Goal: Information Seeking & Learning: Find specific page/section

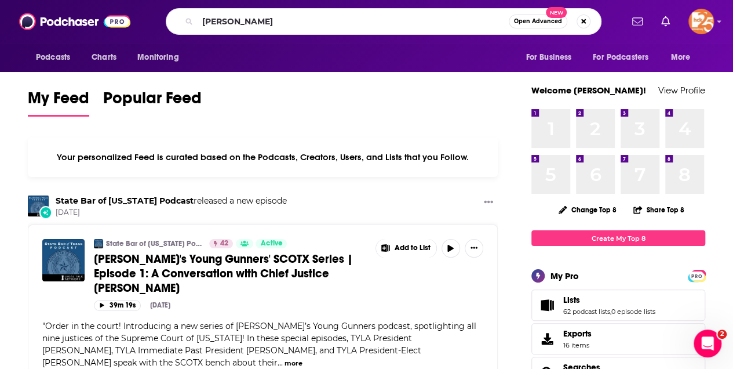
type input "[PERSON_NAME]"
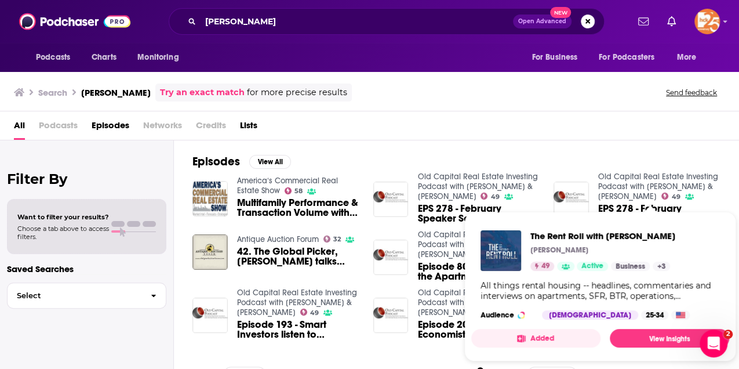
click at [636, 238] on span "The Rent Roll with [PERSON_NAME]" at bounding box center [602, 235] width 145 height 11
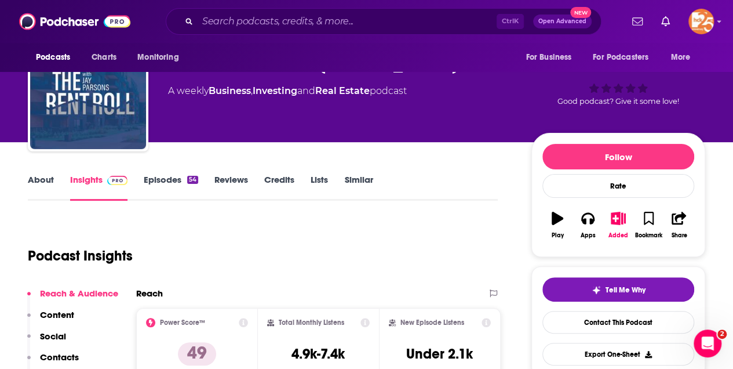
scroll to position [38, 0]
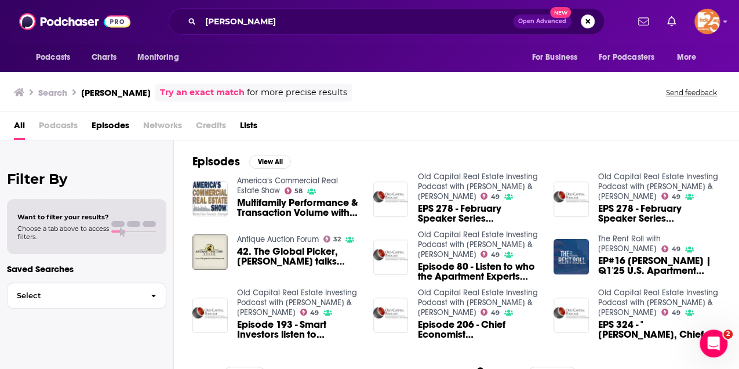
click at [577, 138] on div "All Podcasts Episodes Networks Credits Lists" at bounding box center [372, 128] width 716 height 24
click at [638, 268] on span "EP#16 [PERSON_NAME] | Q1'25 U.S. Apartment Market Update" at bounding box center [659, 266] width 122 height 20
click at [247, 327] on span "Episode 193 - Smart Investors listen to Apartment Economist [PERSON_NAME] at Re…" at bounding box center [298, 329] width 122 height 20
click at [486, 272] on span "Episode 80 - Listen to who the Apartment Experts listen to: [PERSON_NAME]" at bounding box center [478, 271] width 122 height 20
click at [645, 212] on span "EPS 278 - February Speaker Series [PERSON_NAME] Apartment Economist" at bounding box center [659, 213] width 122 height 20
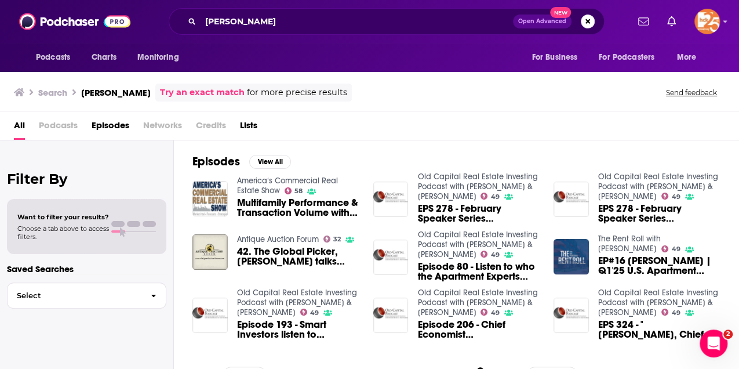
click at [652, 328] on span "EPS 324 - "[PERSON_NAME], Chief Economist at [GEOGRAPHIC_DATA], Discusses [US_S…" at bounding box center [659, 329] width 122 height 20
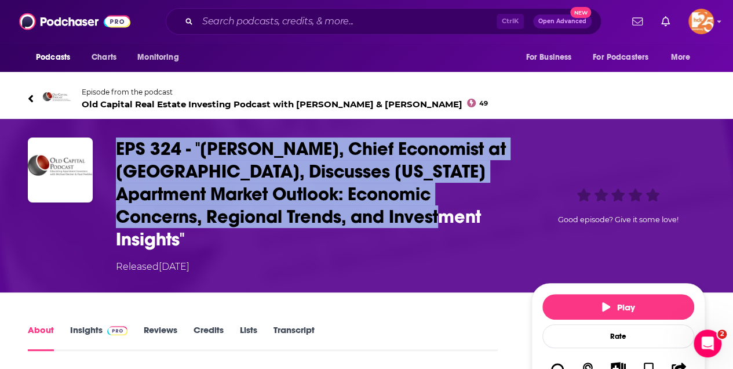
drag, startPoint x: 385, startPoint y: 216, endPoint x: 119, endPoint y: 152, distance: 273.6
click at [119, 152] on h1 "EPS 324 - "[PERSON_NAME], Chief Economist at [GEOGRAPHIC_DATA], Discusses [US_S…" at bounding box center [314, 193] width 397 height 113
copy h1 "EPS 324 - "[PERSON_NAME], Chief Economist at [GEOGRAPHIC_DATA], Discusses [US_S…"
click at [29, 97] on icon at bounding box center [31, 99] width 6 height 12
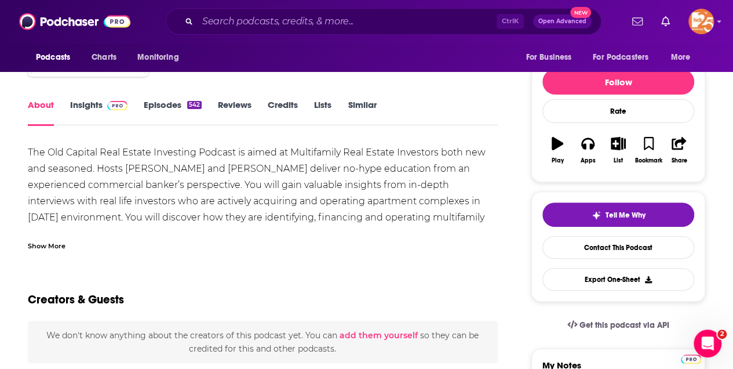
scroll to position [193, 0]
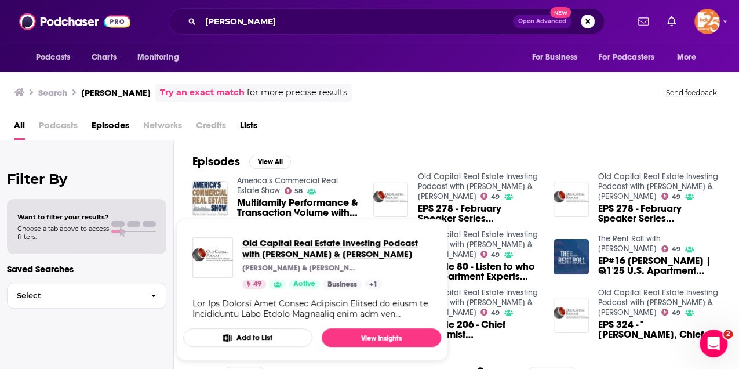
click at [275, 254] on span "Old Capital Real Estate Investing Podcast with [PERSON_NAME] & [PERSON_NAME]" at bounding box center [336, 248] width 189 height 22
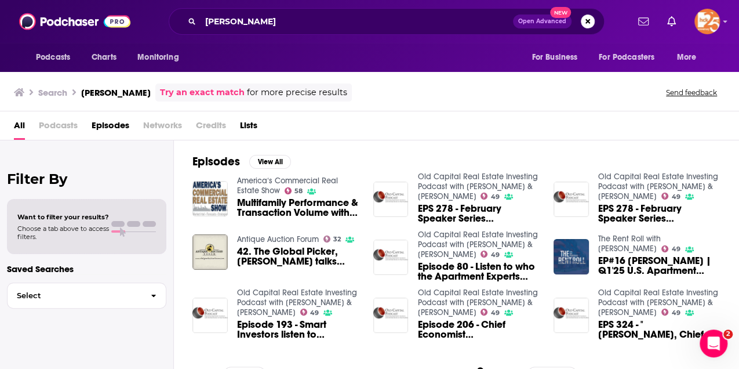
scroll to position [116, 0]
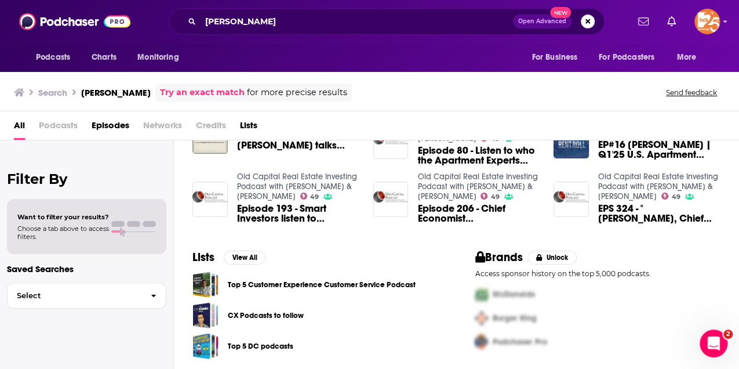
click at [294, 216] on span "Episode 193 - Smart Investors listen to Apartment Economist [PERSON_NAME] at Re…" at bounding box center [298, 213] width 122 height 20
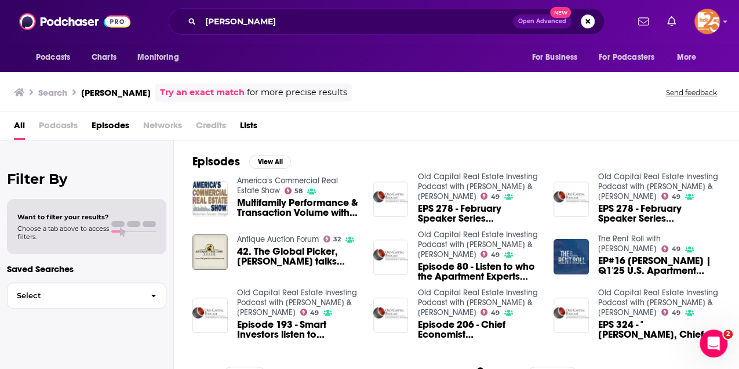
click at [467, 330] on span "Episode 206 - Chief Economist [PERSON_NAME] discusses “When the World Changed a…" at bounding box center [478, 329] width 122 height 20
click at [465, 270] on span "Episode 80 - Listen to who the Apartment Experts listen to: [PERSON_NAME]" at bounding box center [478, 271] width 122 height 20
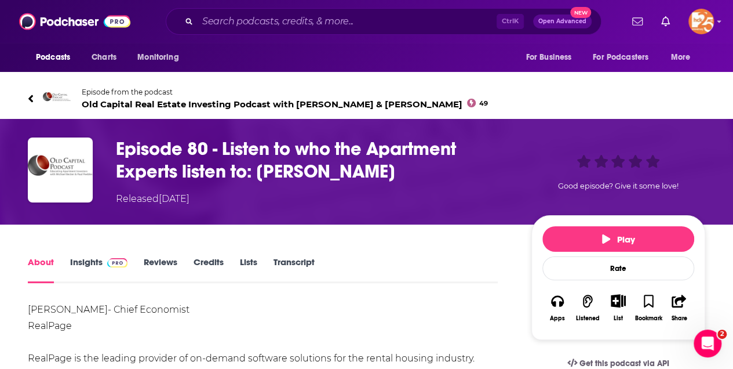
click at [32, 99] on icon at bounding box center [31, 99] width 6 height 12
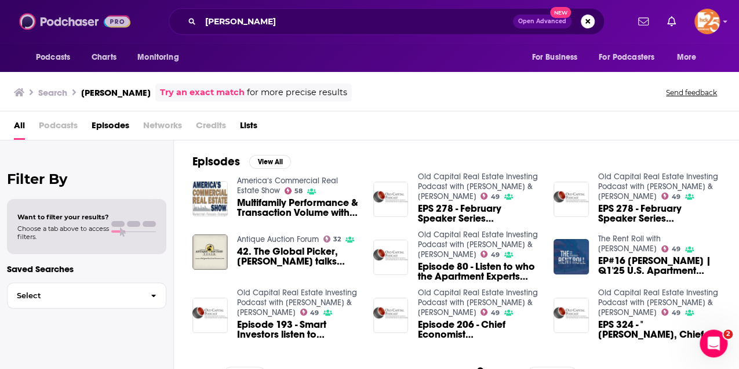
click at [66, 25] on img at bounding box center [74, 21] width 111 height 22
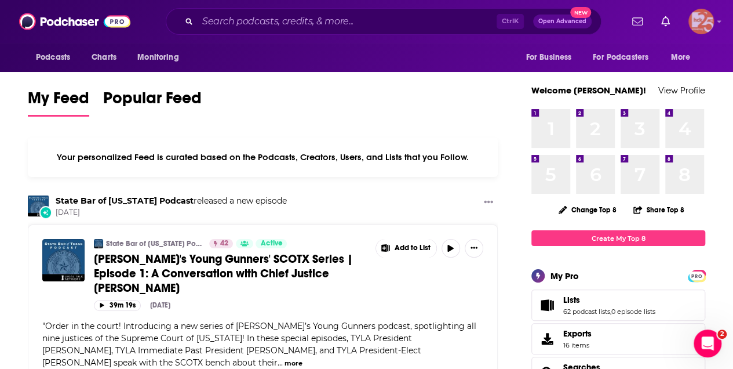
click at [695, 30] on img "Logged in as kerrifulks" at bounding box center [700, 21] width 25 height 25
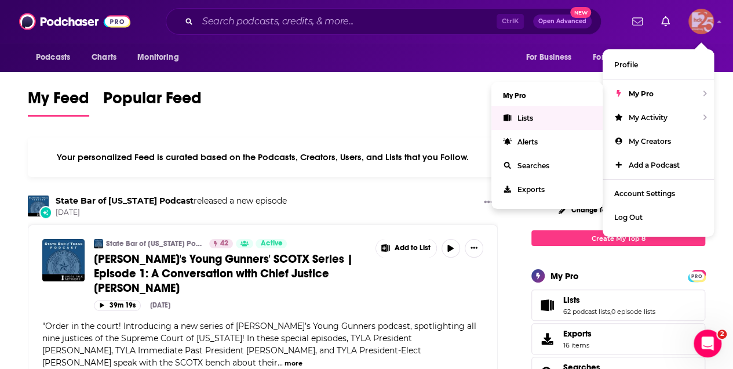
click at [534, 114] on link "Lists" at bounding box center [546, 118] width 111 height 24
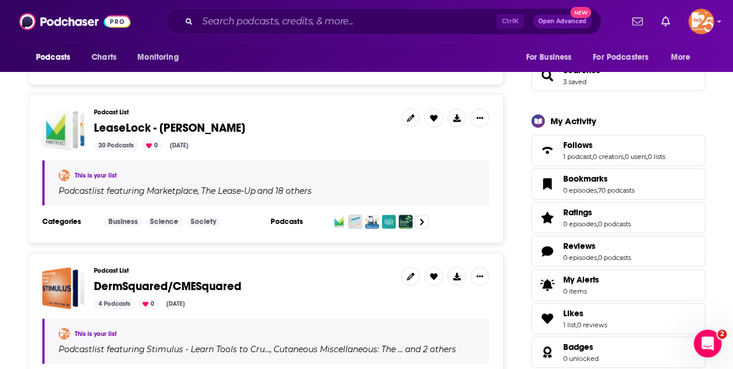
scroll to position [309, 0]
click at [140, 126] on span "LeaseLock - [PERSON_NAME]" at bounding box center [169, 127] width 151 height 14
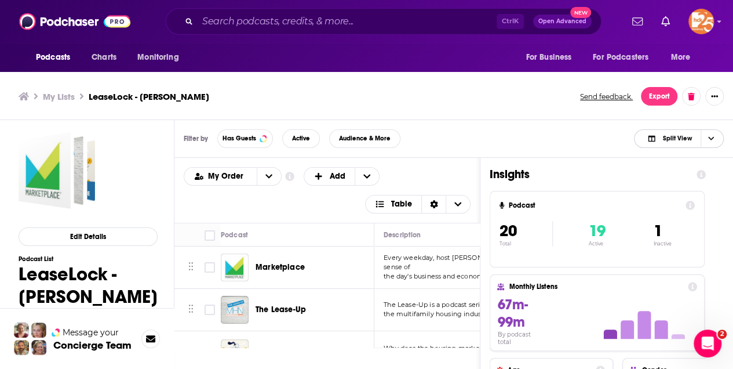
click at [684, 138] on span "Split View" at bounding box center [676, 138] width 29 height 6
click at [675, 174] on span "Podcast Only" at bounding box center [685, 177] width 57 height 6
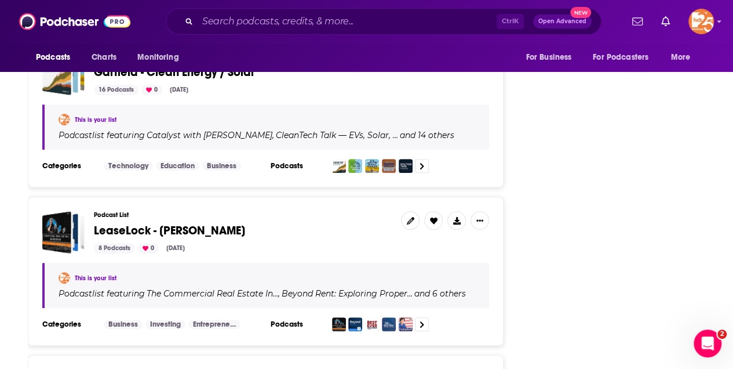
scroll to position [2472, 0]
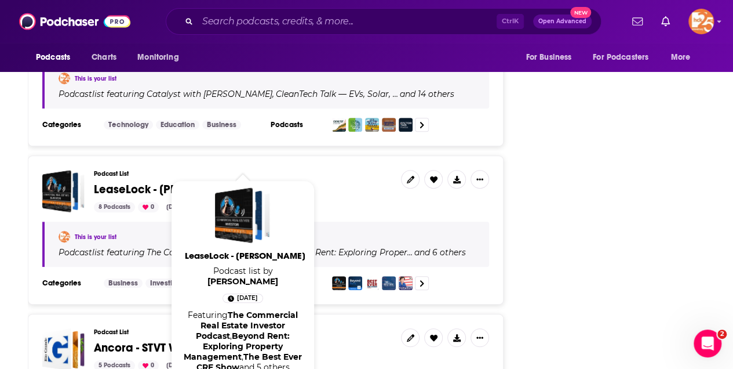
click at [163, 182] on span "LeaseLock - [PERSON_NAME]" at bounding box center [169, 189] width 151 height 14
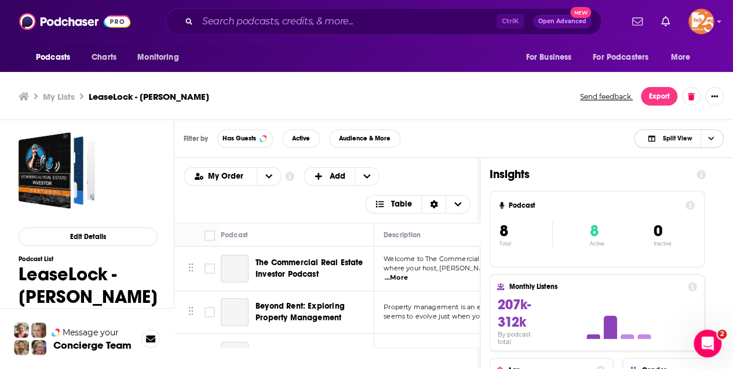
click at [693, 134] on span "Split View" at bounding box center [669, 138] width 64 height 16
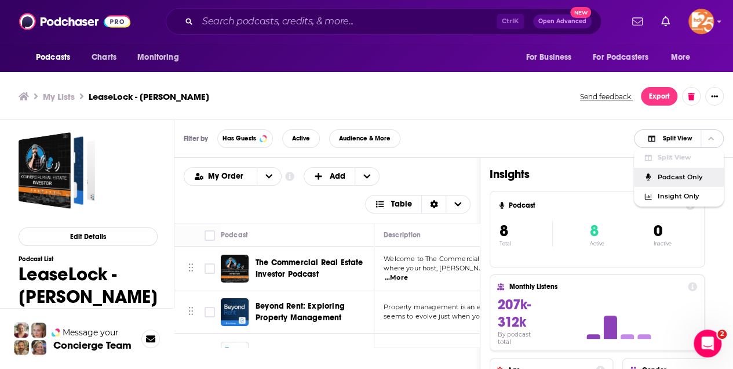
click at [684, 175] on span "Podcast Only" at bounding box center [685, 177] width 57 height 6
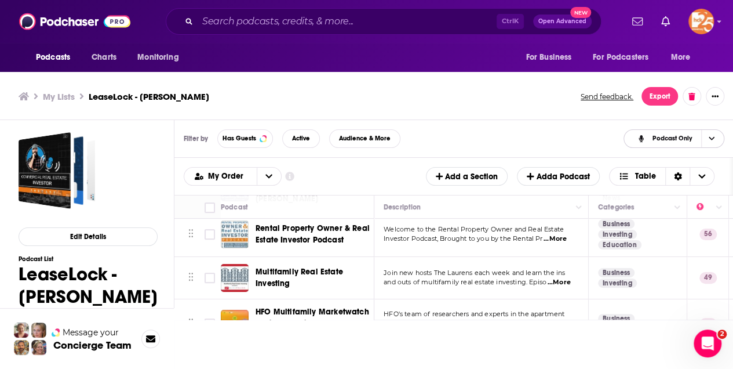
scroll to position [264, 0]
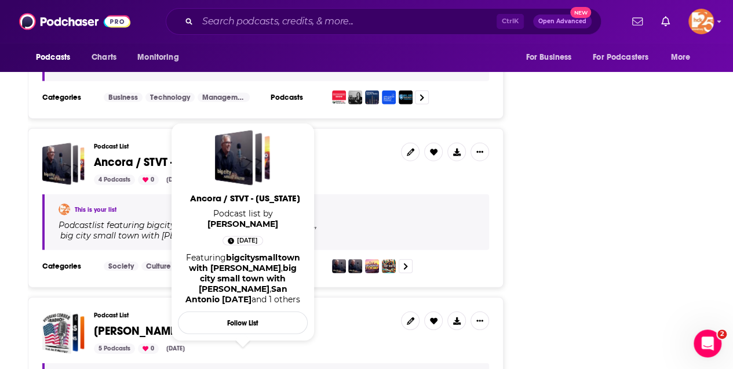
scroll to position [3879, 0]
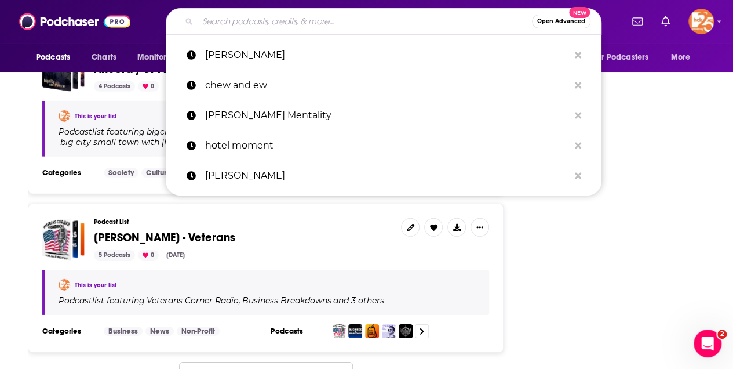
click at [225, 25] on input "Search podcasts, credits, & more..." at bounding box center [365, 21] width 334 height 19
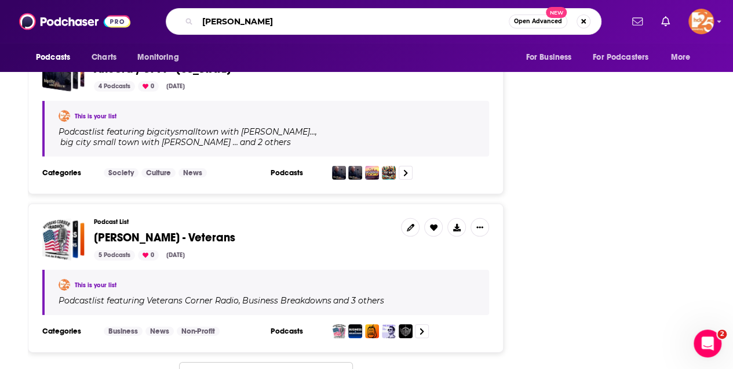
type input "[PERSON_NAME]"
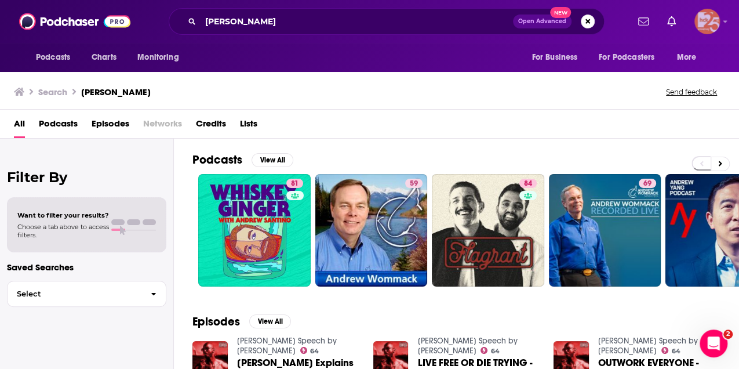
click at [696, 19] on img "Logged in as kerrifulks" at bounding box center [706, 21] width 25 height 25
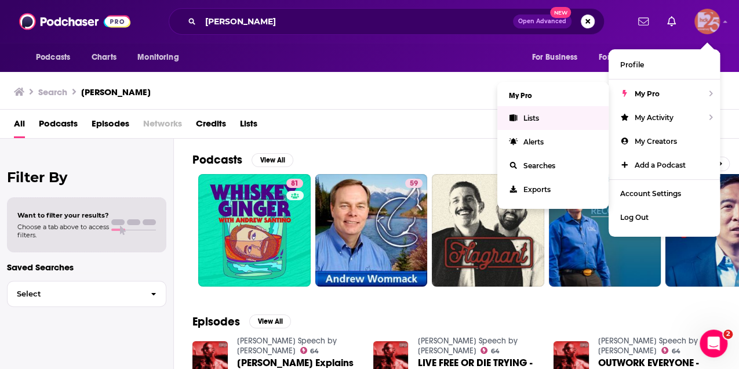
click at [530, 119] on span "Lists" at bounding box center [531, 118] width 16 height 9
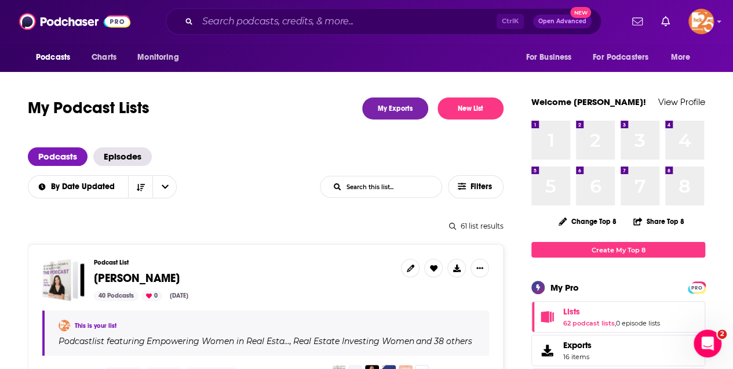
click at [363, 186] on input "List Search Input" at bounding box center [380, 186] width 121 height 21
type input "[PERSON_NAME]"
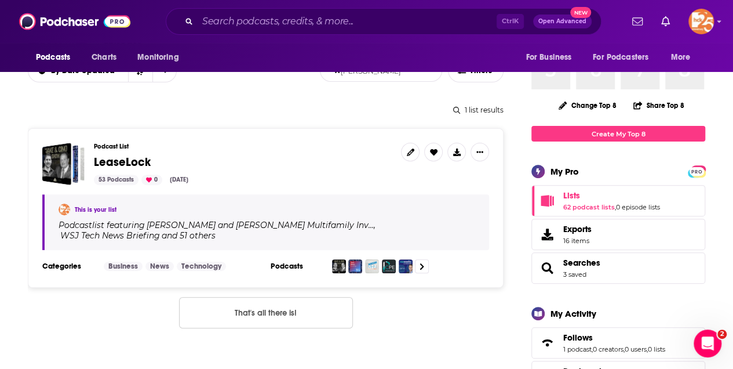
scroll to position [154, 0]
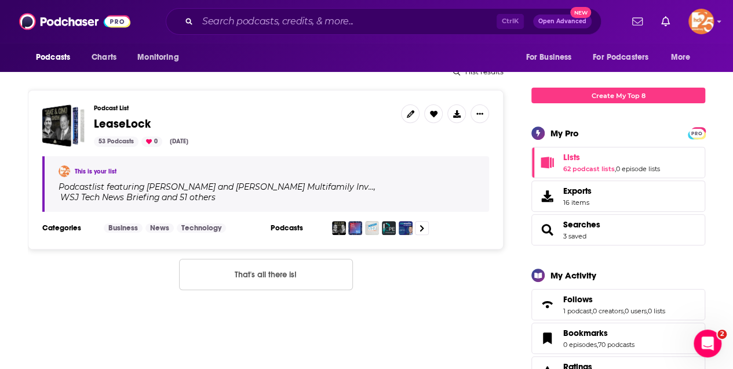
click at [132, 126] on span "LeaseLock" at bounding box center [122, 123] width 57 height 14
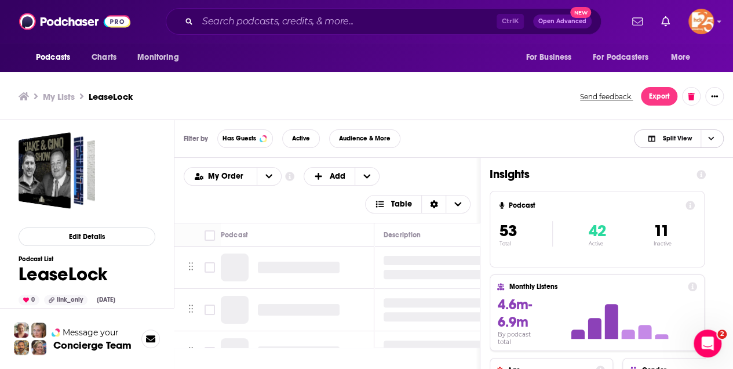
click at [655, 139] on icon "Choose View" at bounding box center [651, 138] width 9 height 7
click at [662, 178] on span "Podcast Only" at bounding box center [685, 177] width 57 height 6
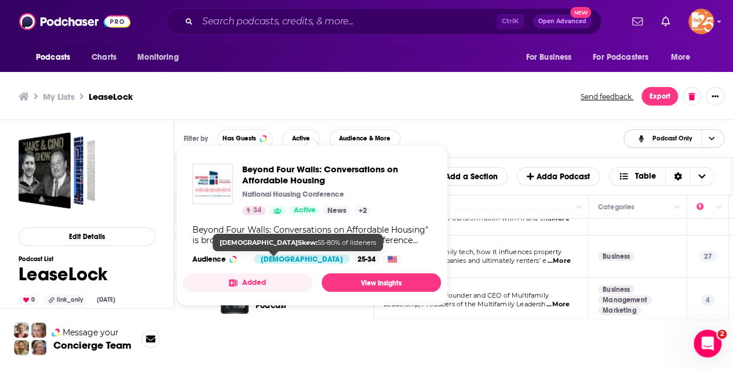
scroll to position [1617, 0]
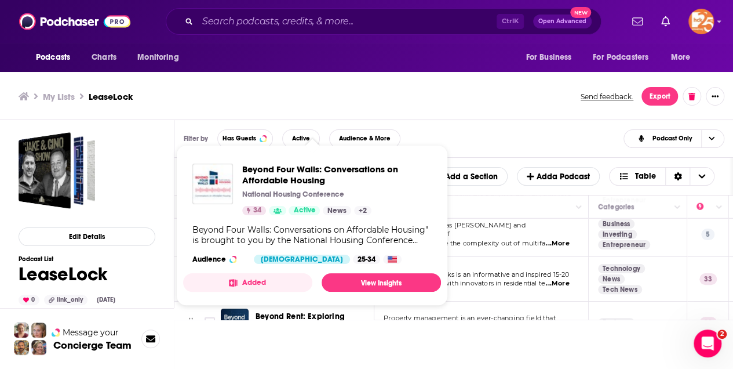
click at [341, 95] on ul "My Lists LeaseLock" at bounding box center [293, 96] width 549 height 11
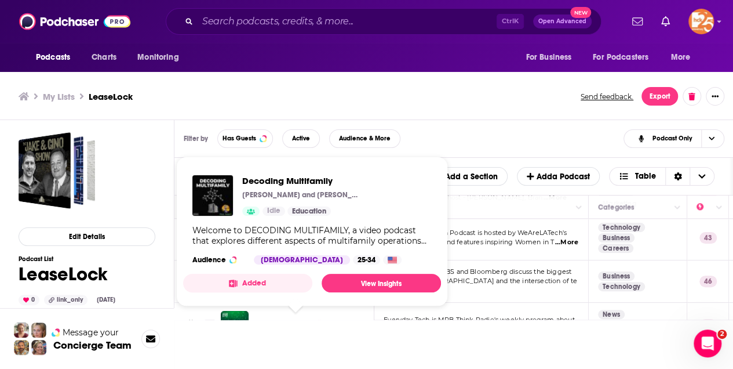
scroll to position [651, 0]
